Goal: Task Accomplishment & Management: Manage account settings

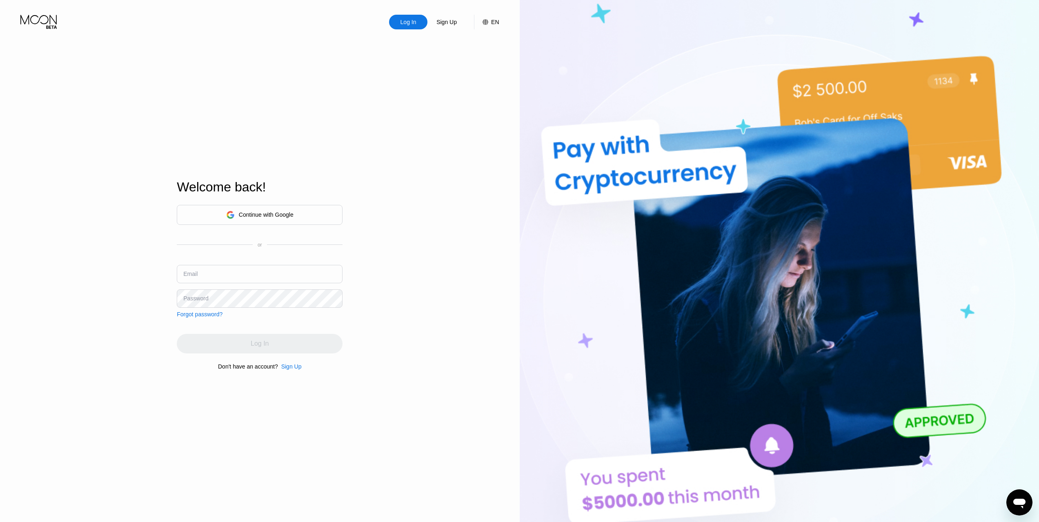
click at [225, 279] on input "text" at bounding box center [260, 274] width 166 height 18
click at [223, 271] on input "text" at bounding box center [260, 274] width 166 height 18
click at [231, 203] on div "Welcome back!" at bounding box center [260, 192] width 166 height 25
click at [226, 212] on icon at bounding box center [230, 215] width 9 height 9
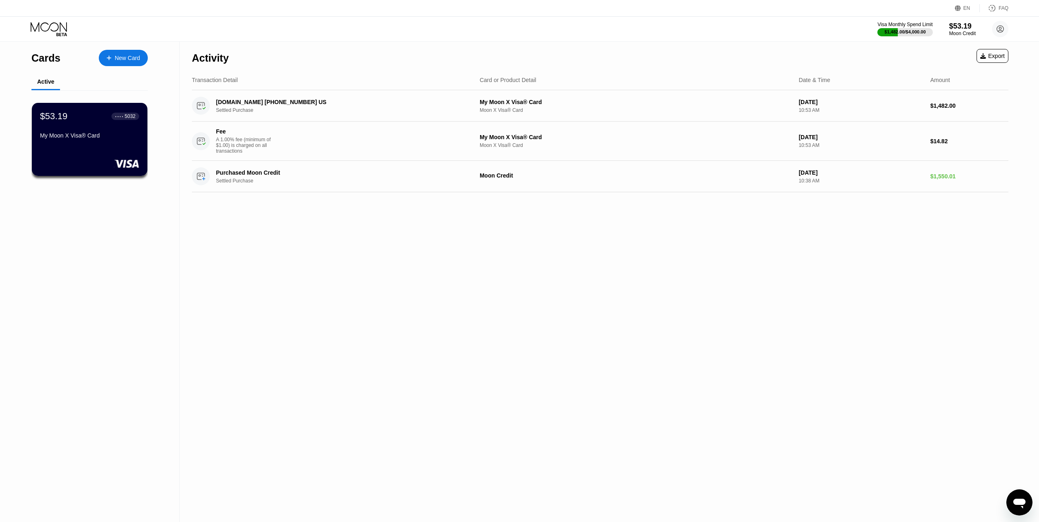
click at [77, 122] on div "$53.19 ● ● ● ● 5032" at bounding box center [89, 116] width 99 height 11
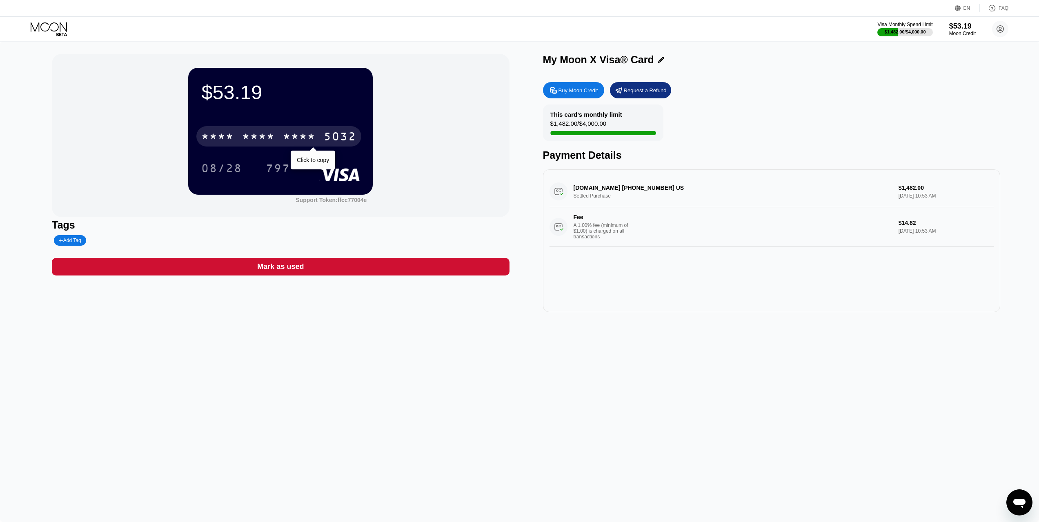
click at [254, 136] on div "* * * *" at bounding box center [258, 137] width 33 height 13
